Goal: Find specific page/section: Find specific page/section

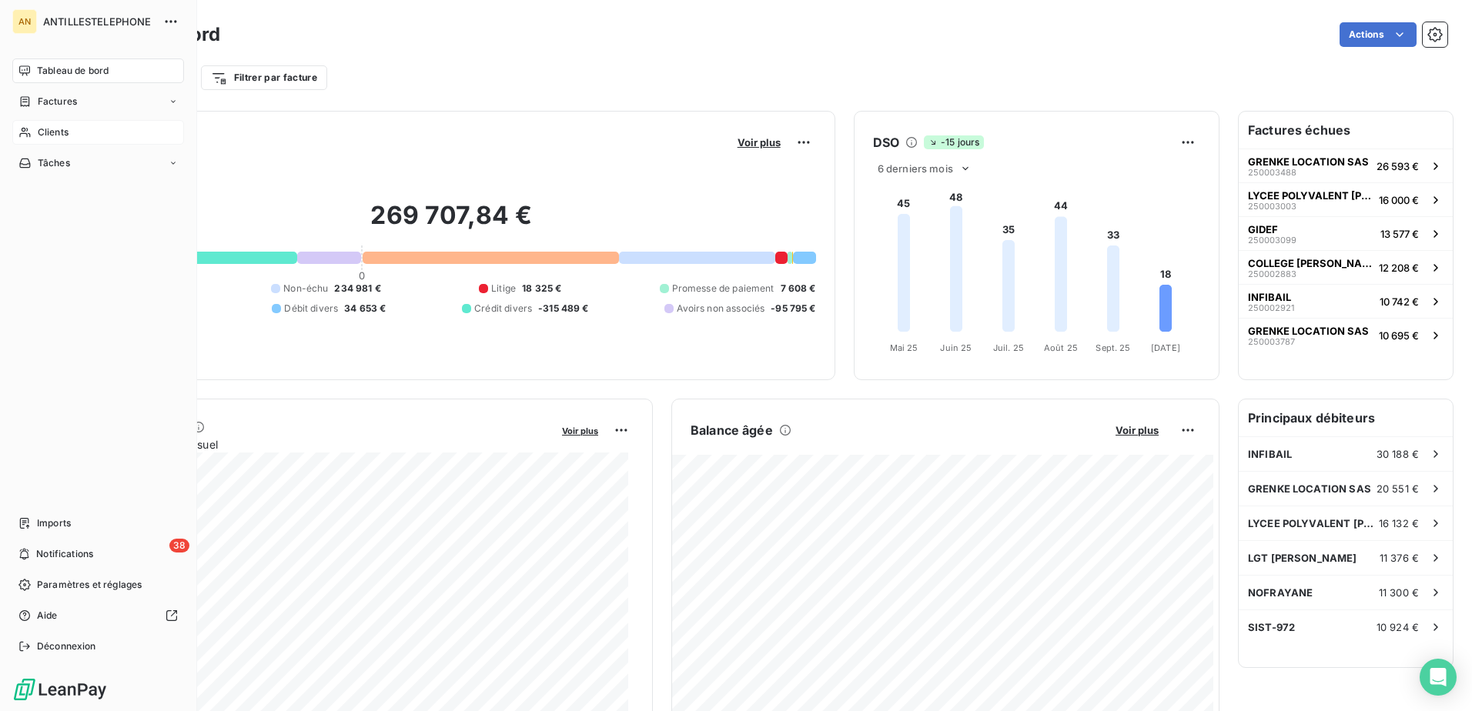
click at [29, 126] on icon at bounding box center [24, 132] width 13 height 12
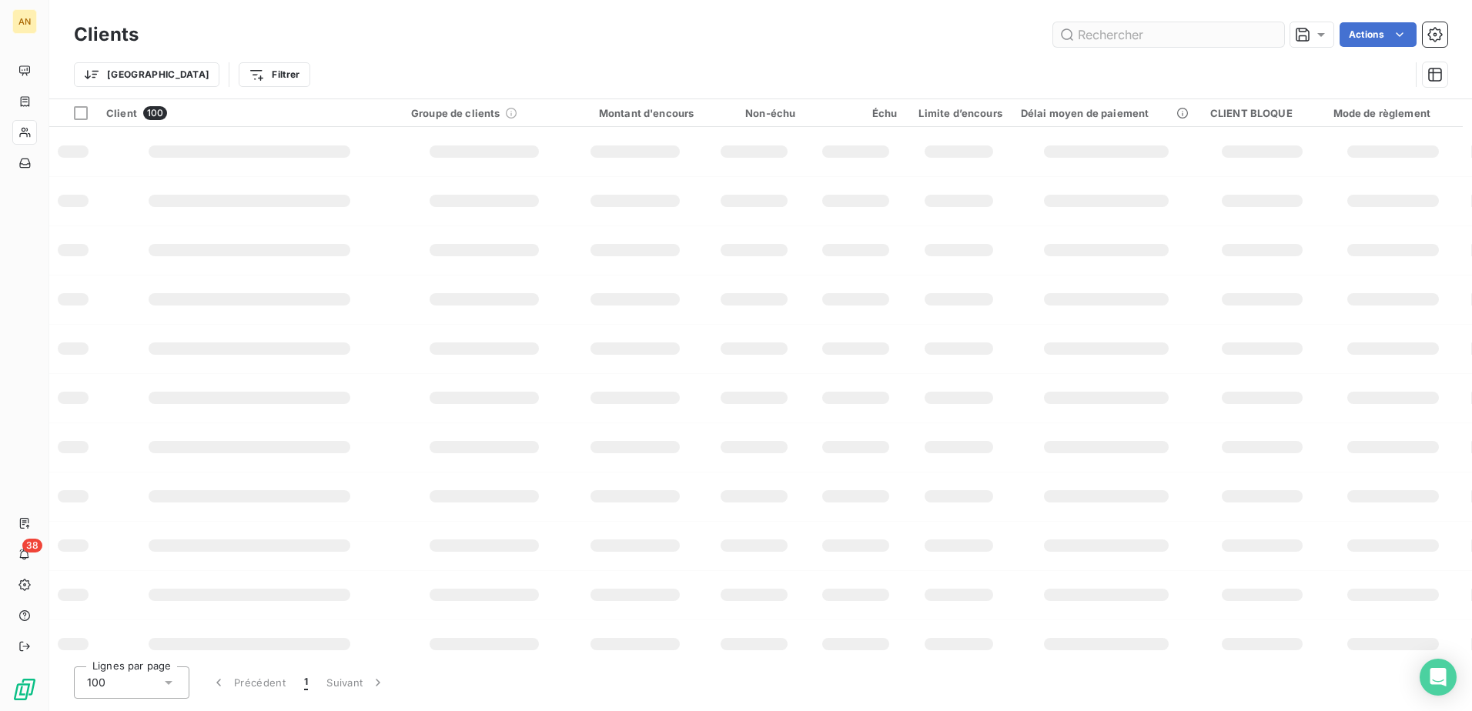
click at [1136, 43] on input "text" at bounding box center [1168, 34] width 231 height 25
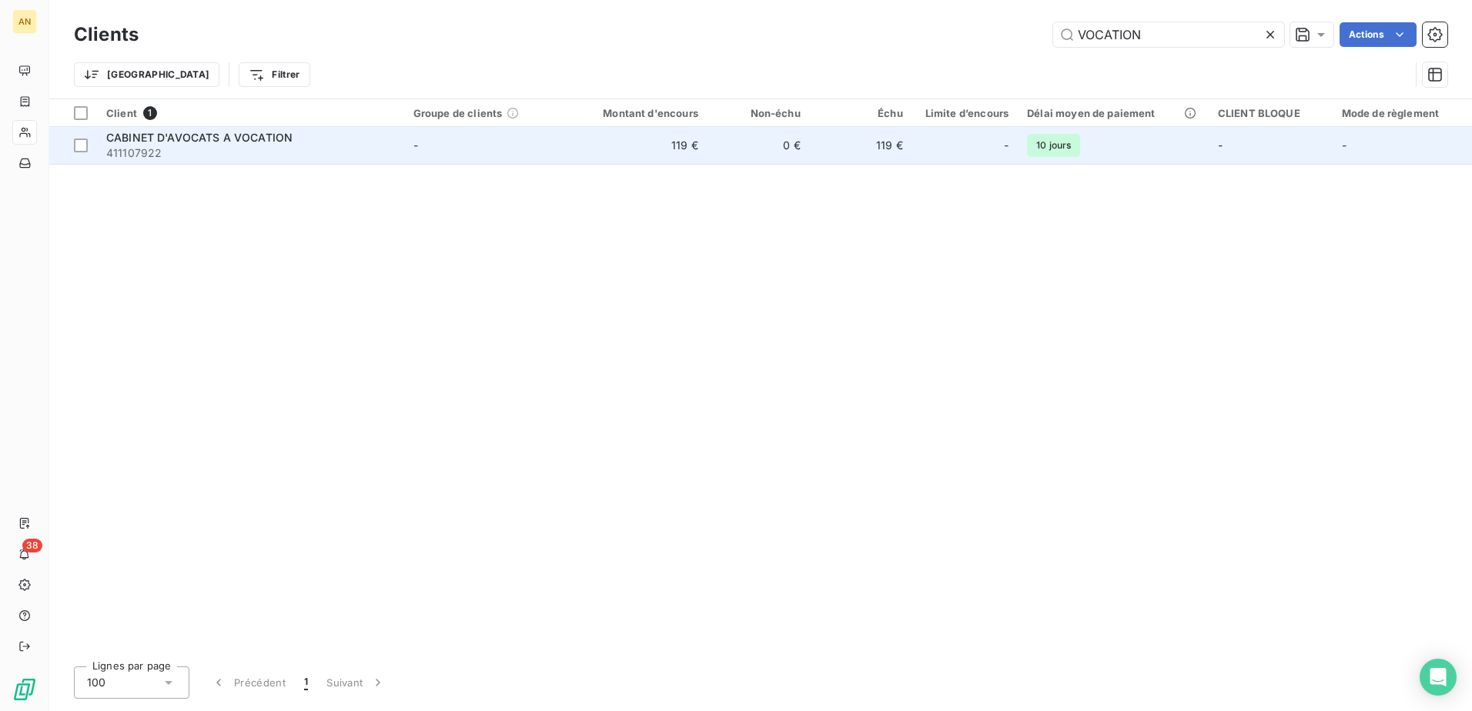
type input "VOCATION"
click at [503, 149] on td "-" at bounding box center [487, 145] width 166 height 37
